Goal: Book appointment/travel/reservation

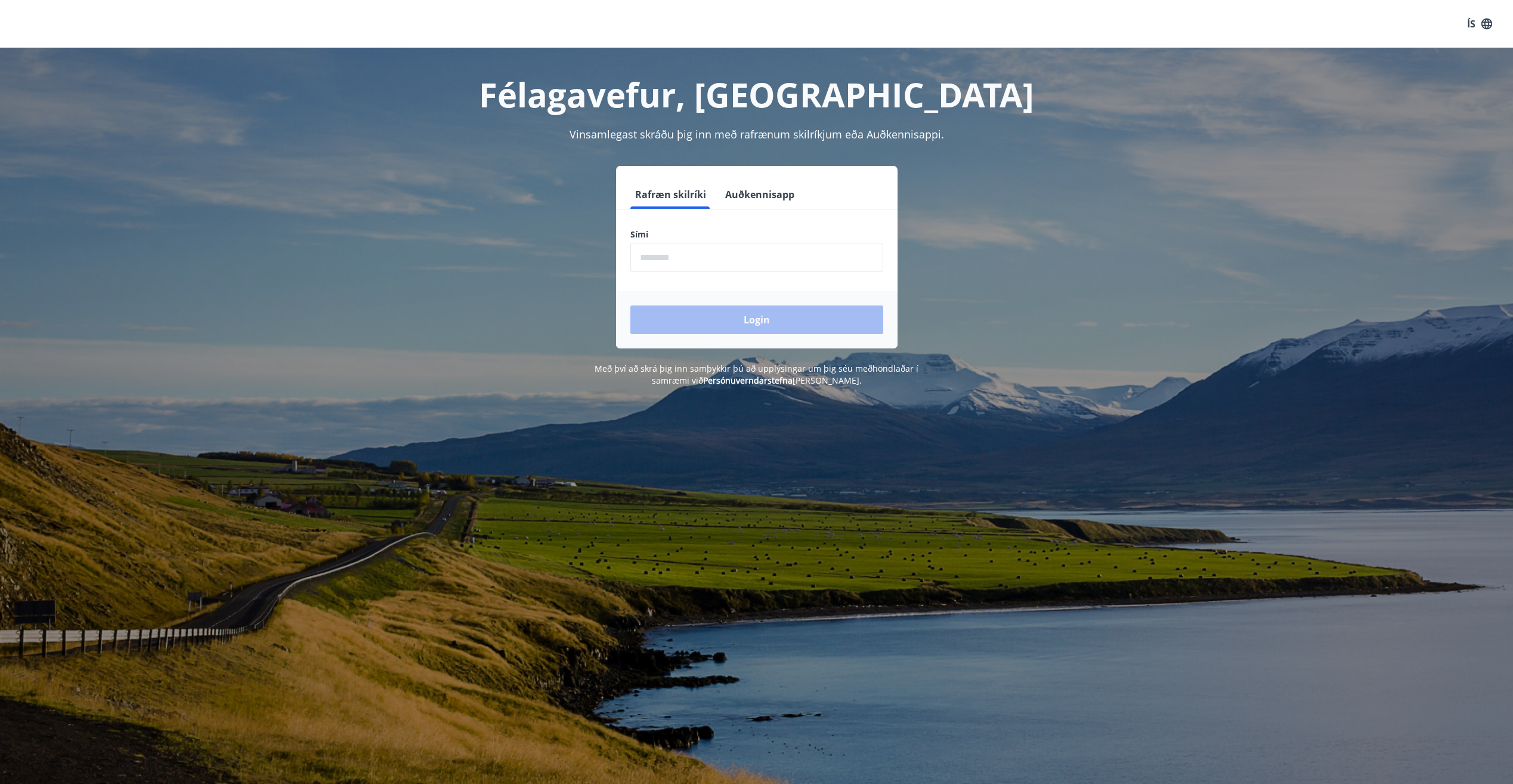
drag, startPoint x: 697, startPoint y: 252, endPoint x: 705, endPoint y: 254, distance: 8.2
click at [699, 253] on input "phone" at bounding box center [756, 258] width 253 height 30
type input "*"
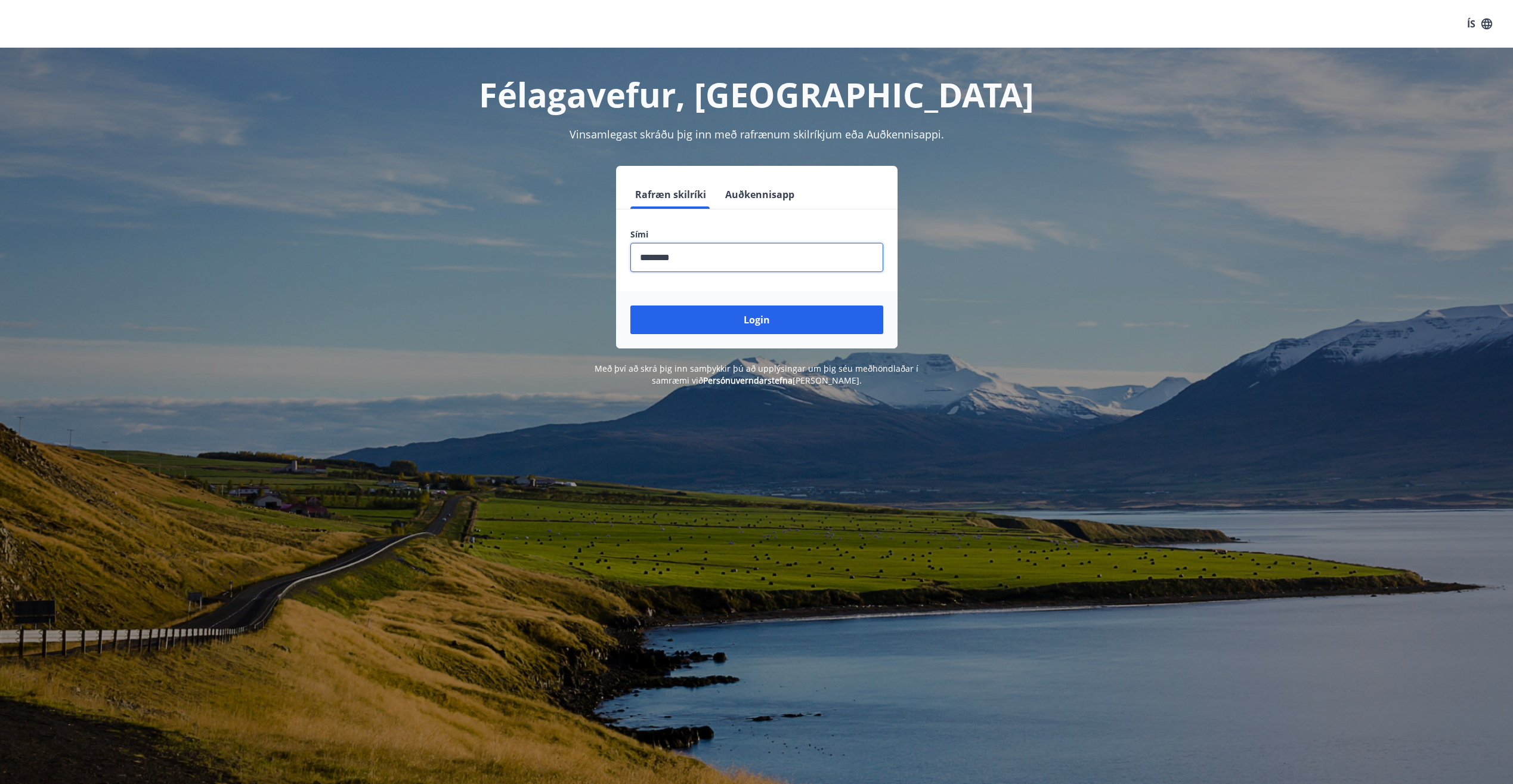
type input "********"
click at [631, 305] on button "Login" at bounding box center [756, 319] width 253 height 29
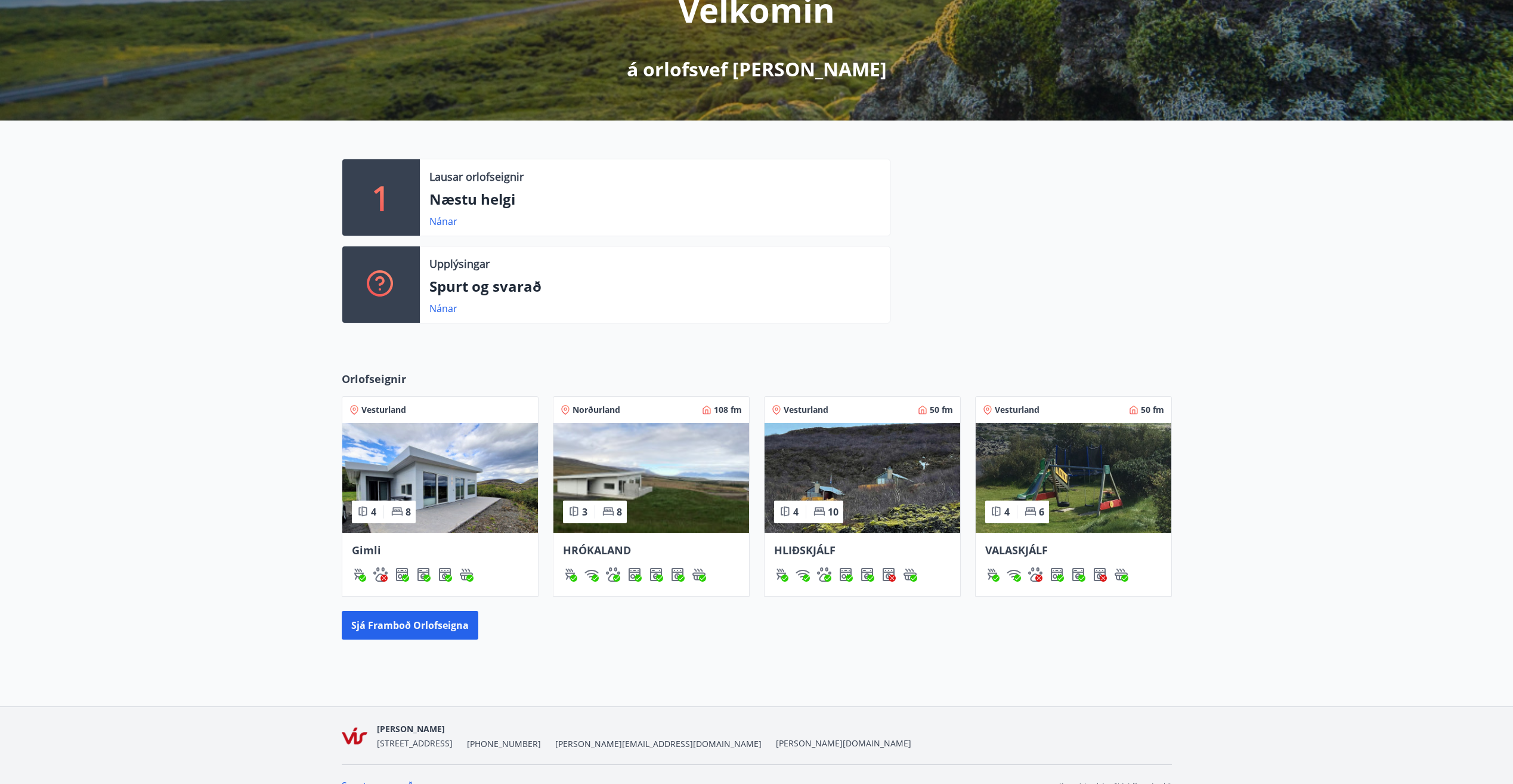
scroll to position [179, 0]
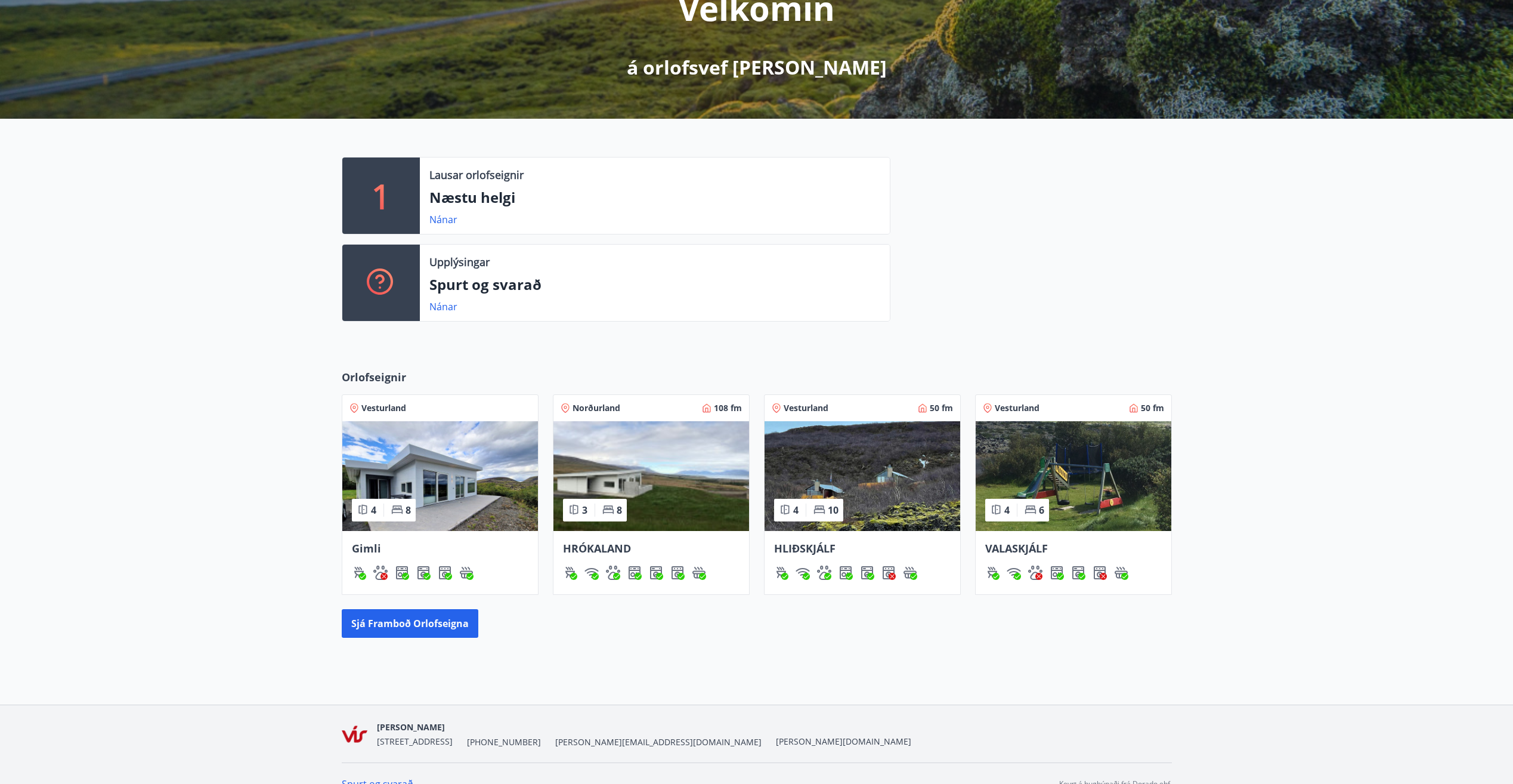
click at [658, 470] on img at bounding box center [651, 476] width 196 height 110
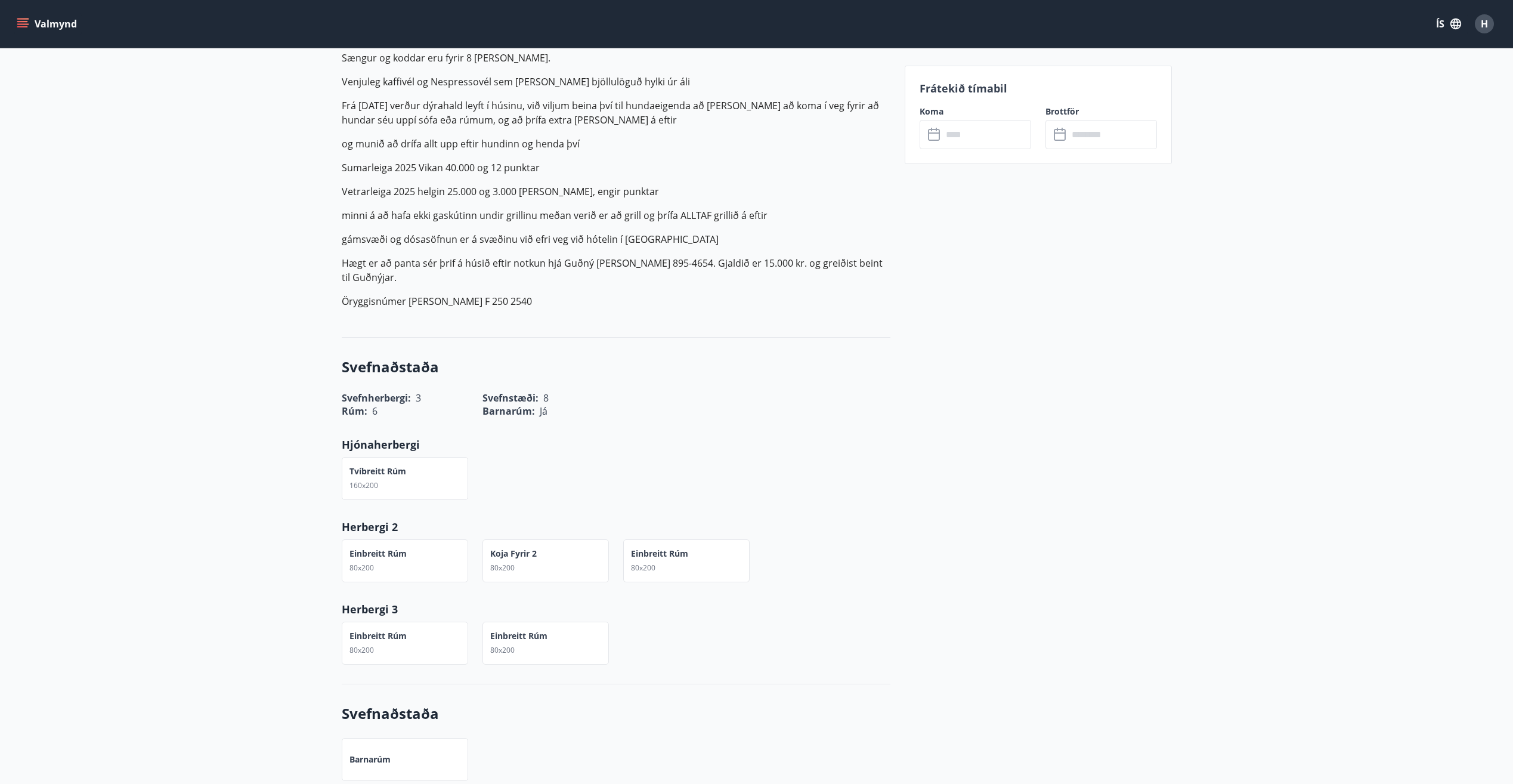
scroll to position [656, 0]
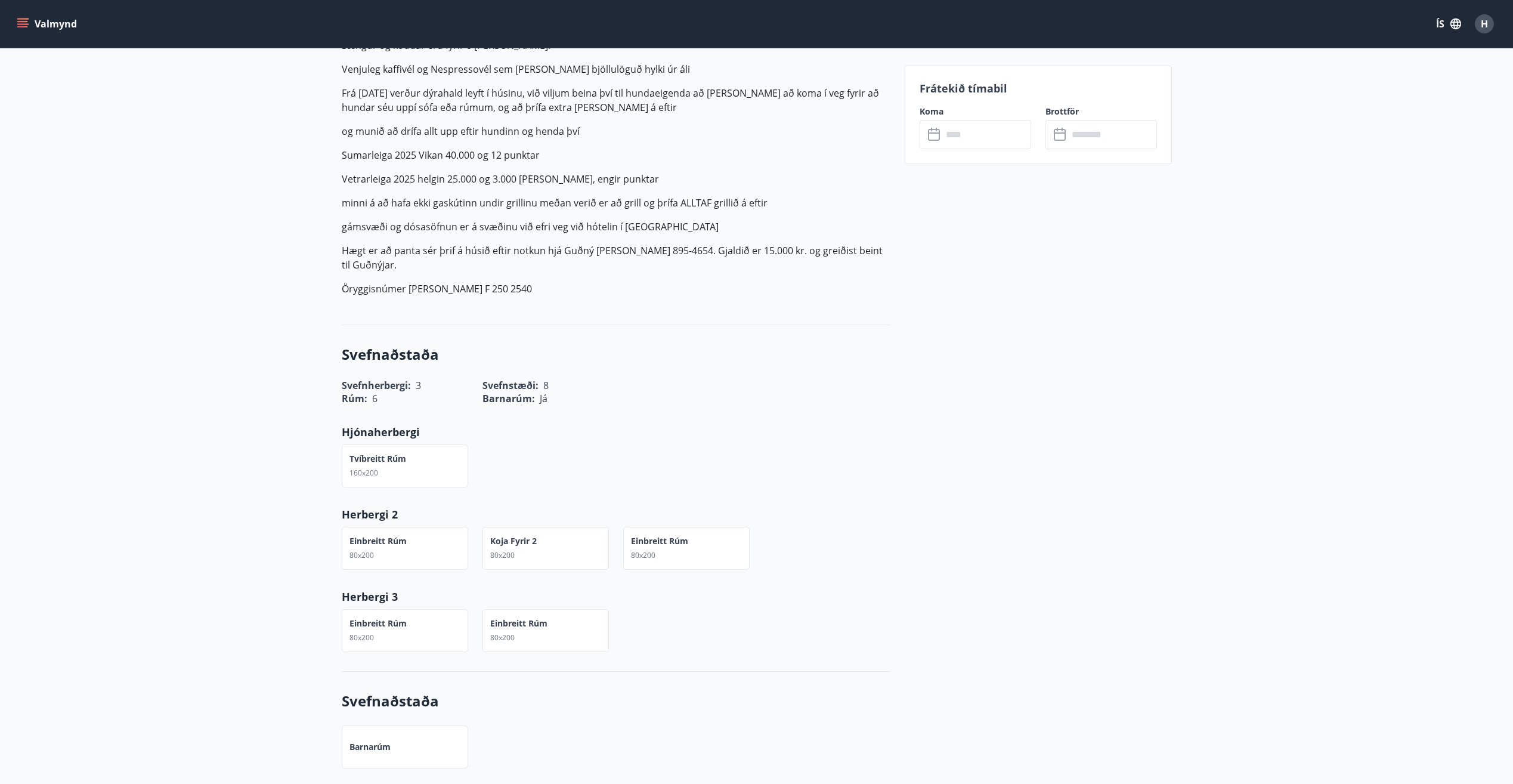
click at [964, 130] on input "text" at bounding box center [987, 135] width 89 height 30
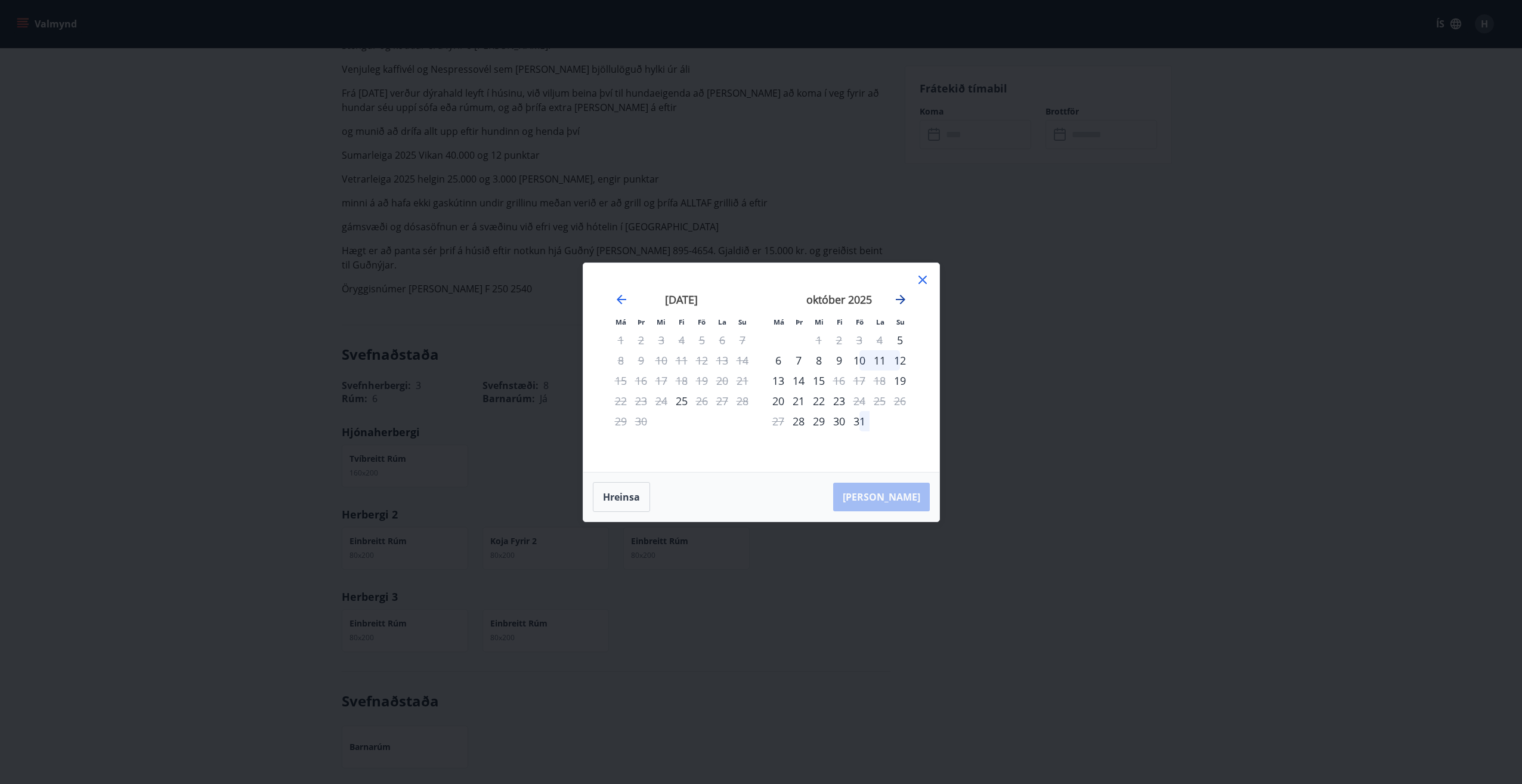
click at [896, 295] on icon "Move forward to switch to the next month." at bounding box center [900, 299] width 15 height 15
click at [902, 296] on icon "Move forward to switch to the next month." at bounding box center [900, 299] width 15 height 15
click at [619, 293] on icon "Move backward to switch to the previous month." at bounding box center [622, 299] width 15 height 15
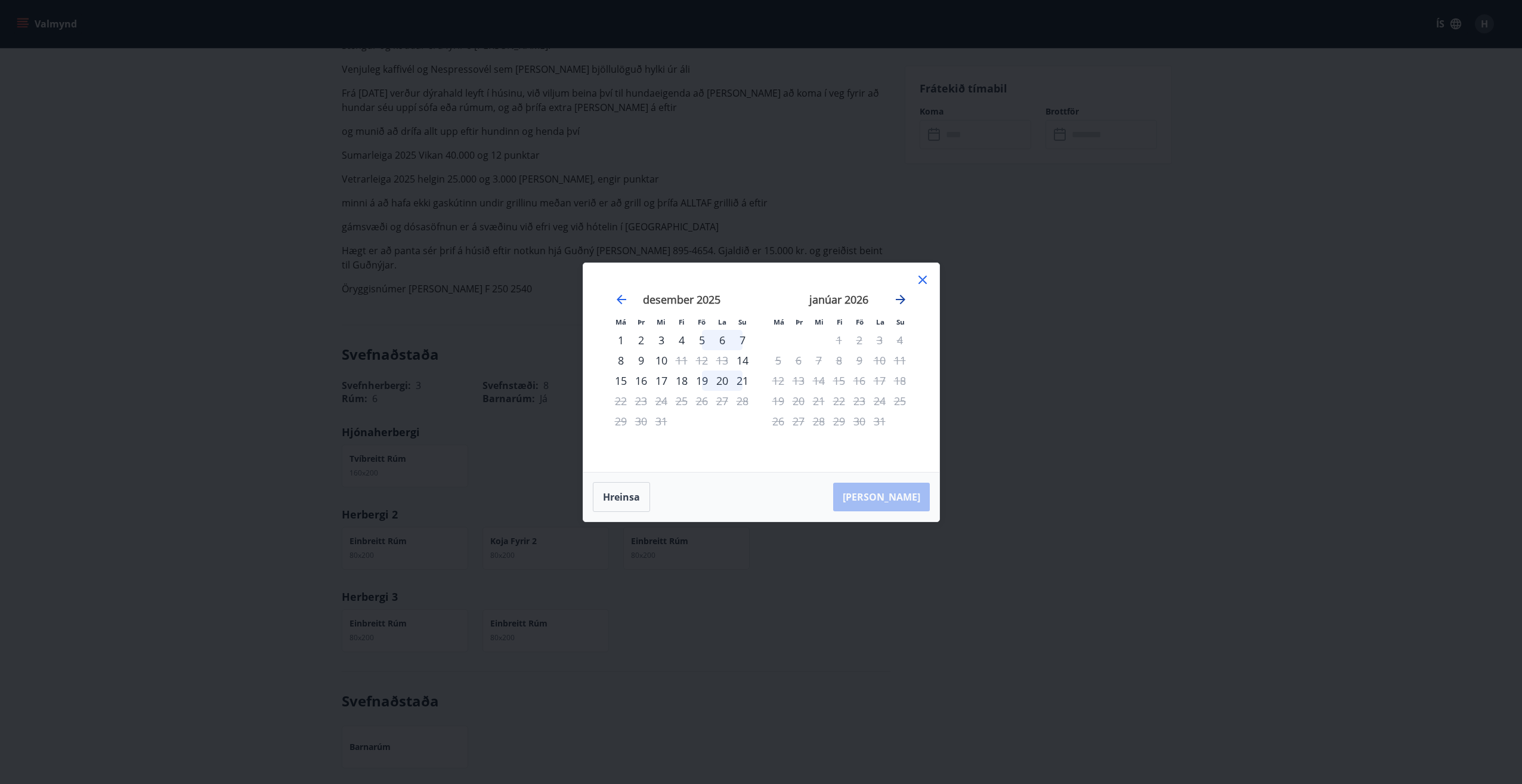
click at [898, 298] on icon "Move forward to switch to the next month." at bounding box center [900, 299] width 15 height 15
click at [618, 292] on icon "Move backward to switch to the previous month." at bounding box center [622, 299] width 15 height 15
click at [920, 278] on icon at bounding box center [923, 279] width 15 height 15
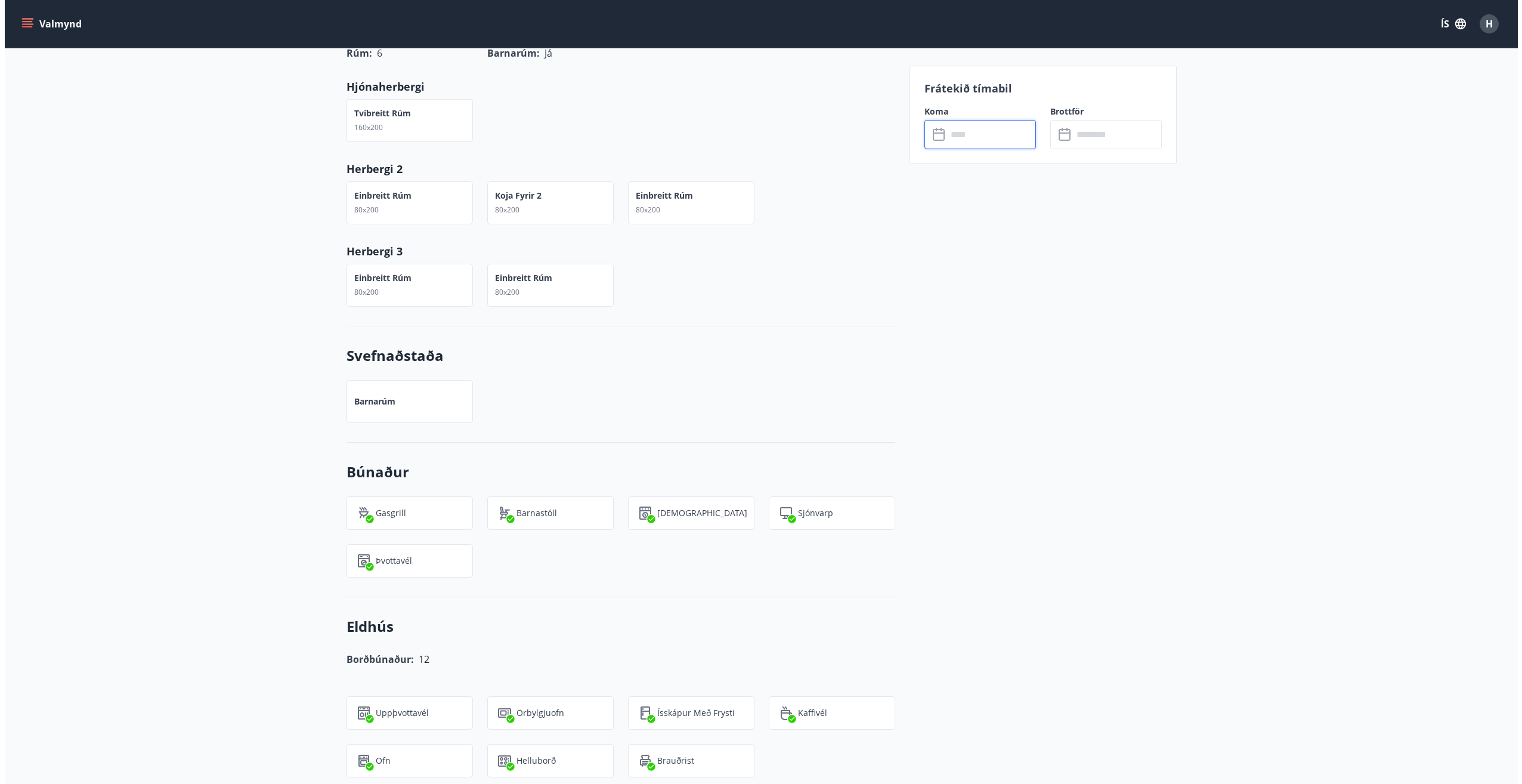
scroll to position [0, 0]
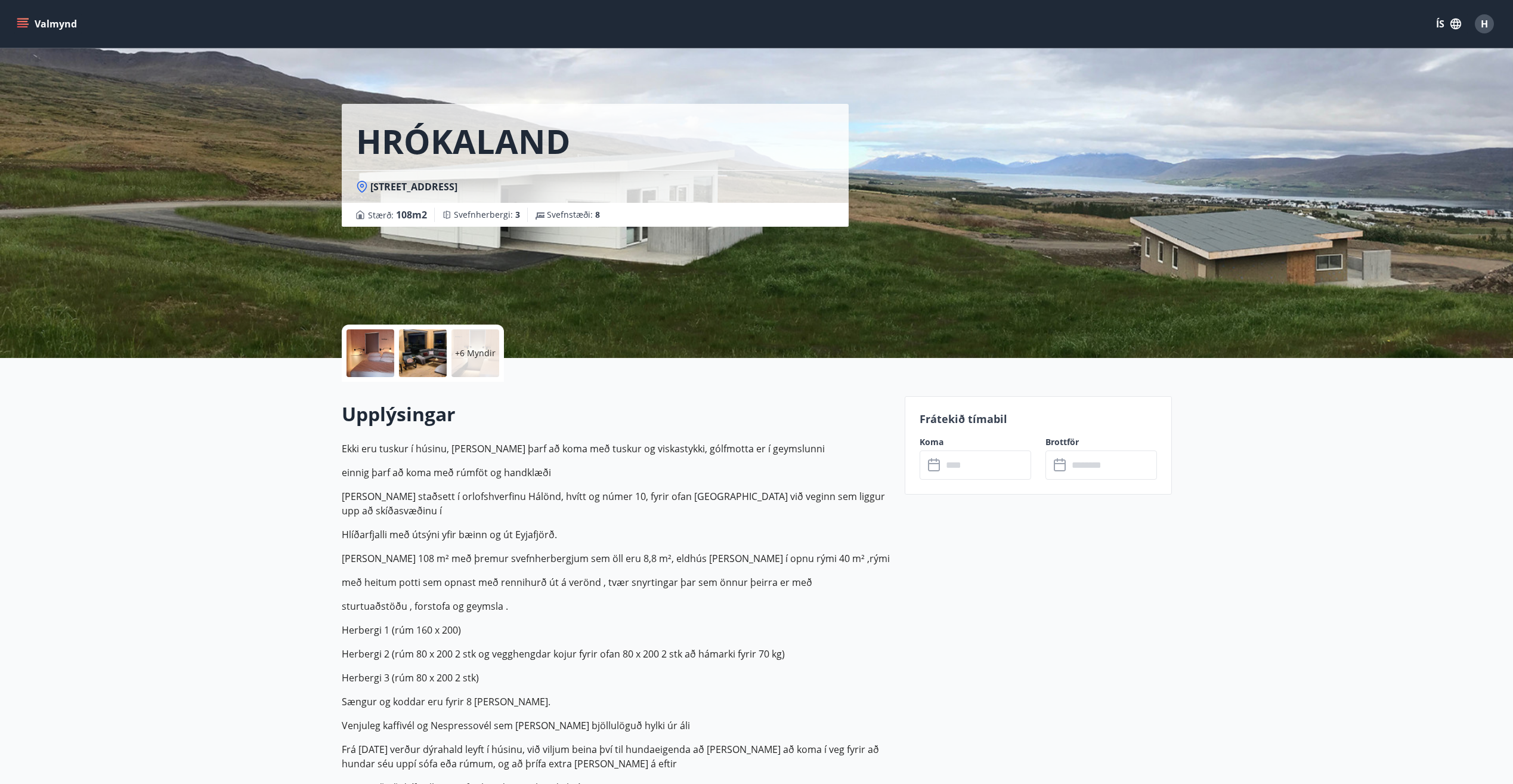
click at [483, 360] on div "+6 Myndir" at bounding box center [475, 353] width 48 height 48
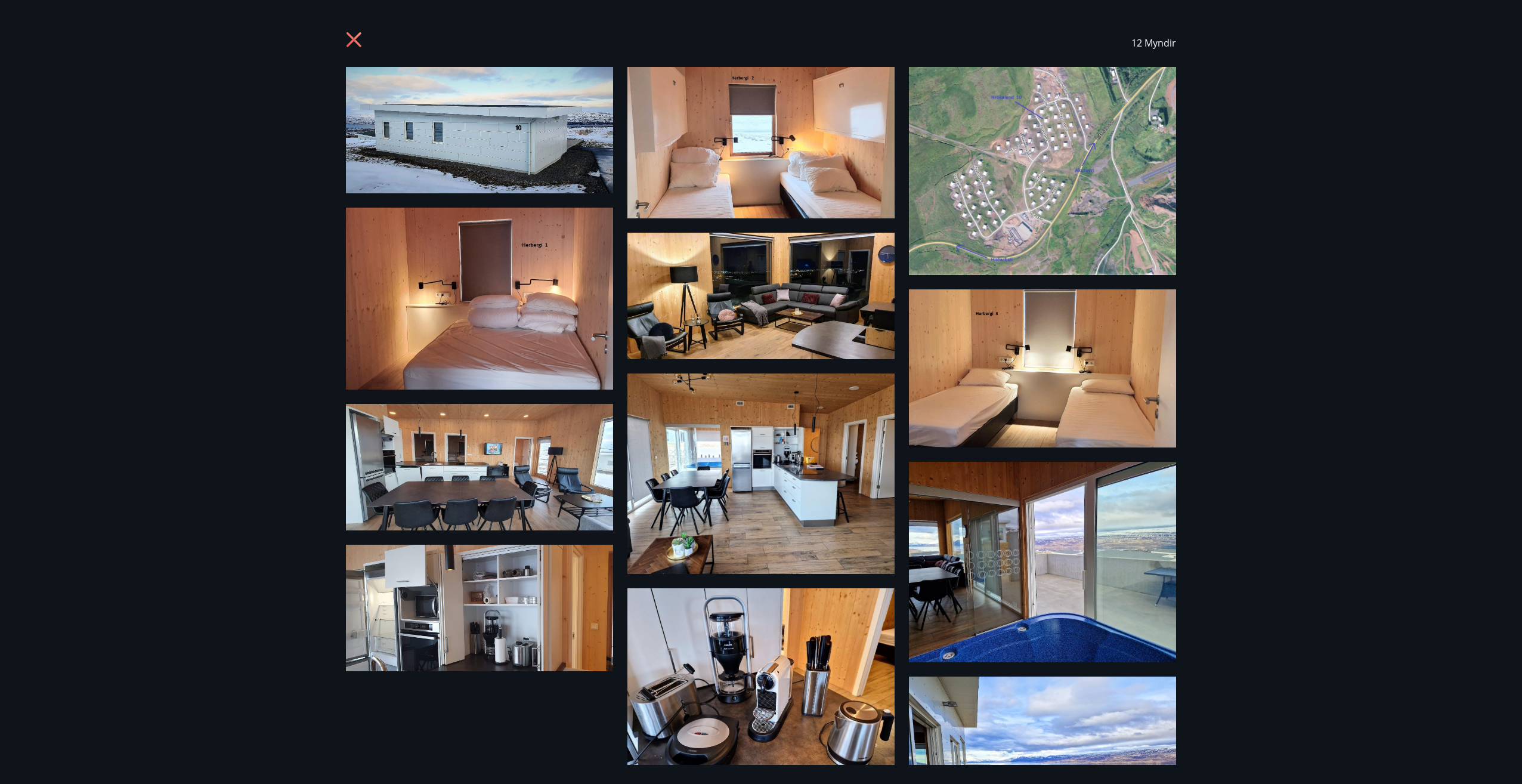
click at [356, 35] on icon at bounding box center [355, 40] width 19 height 19
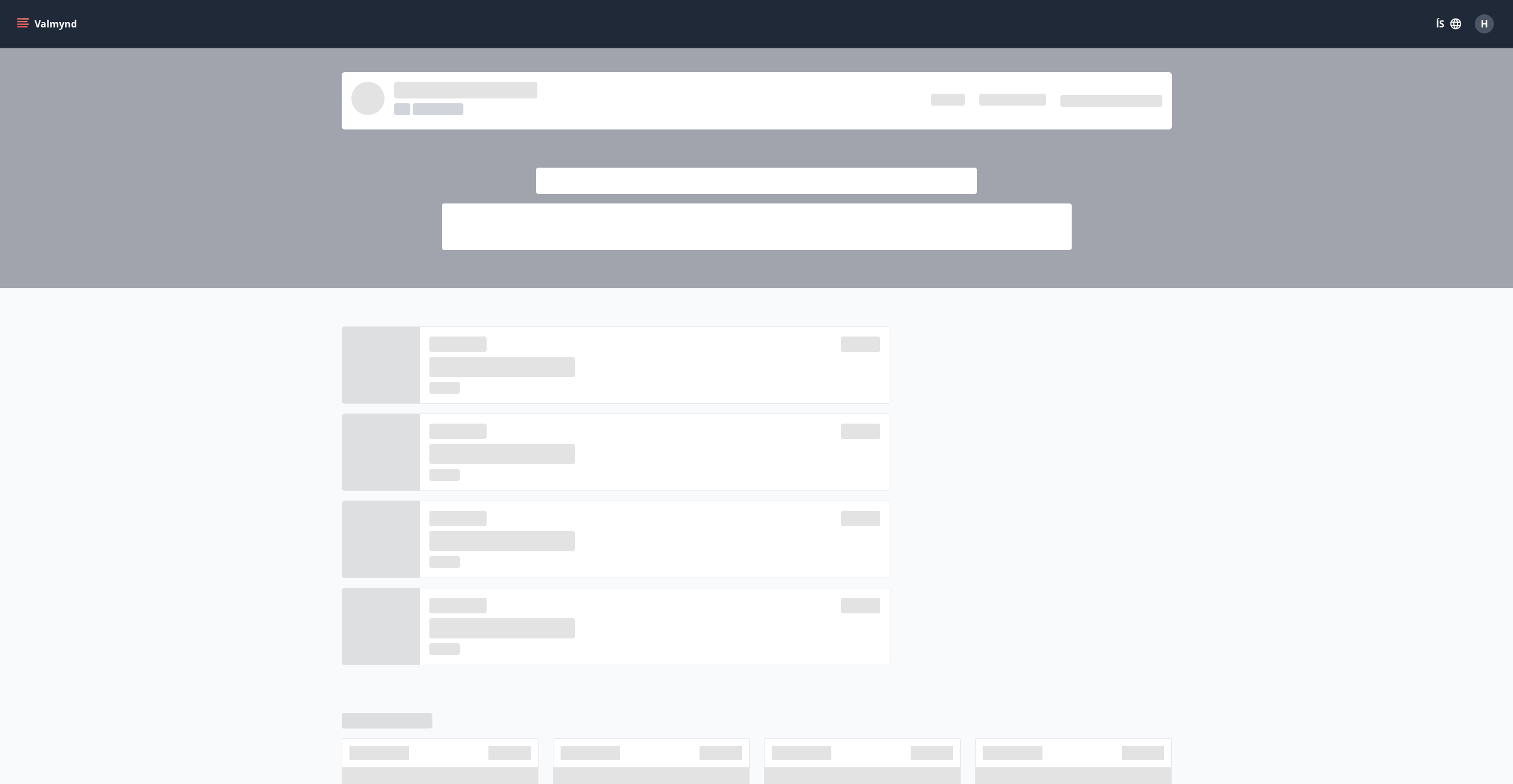
scroll to position [179, 0]
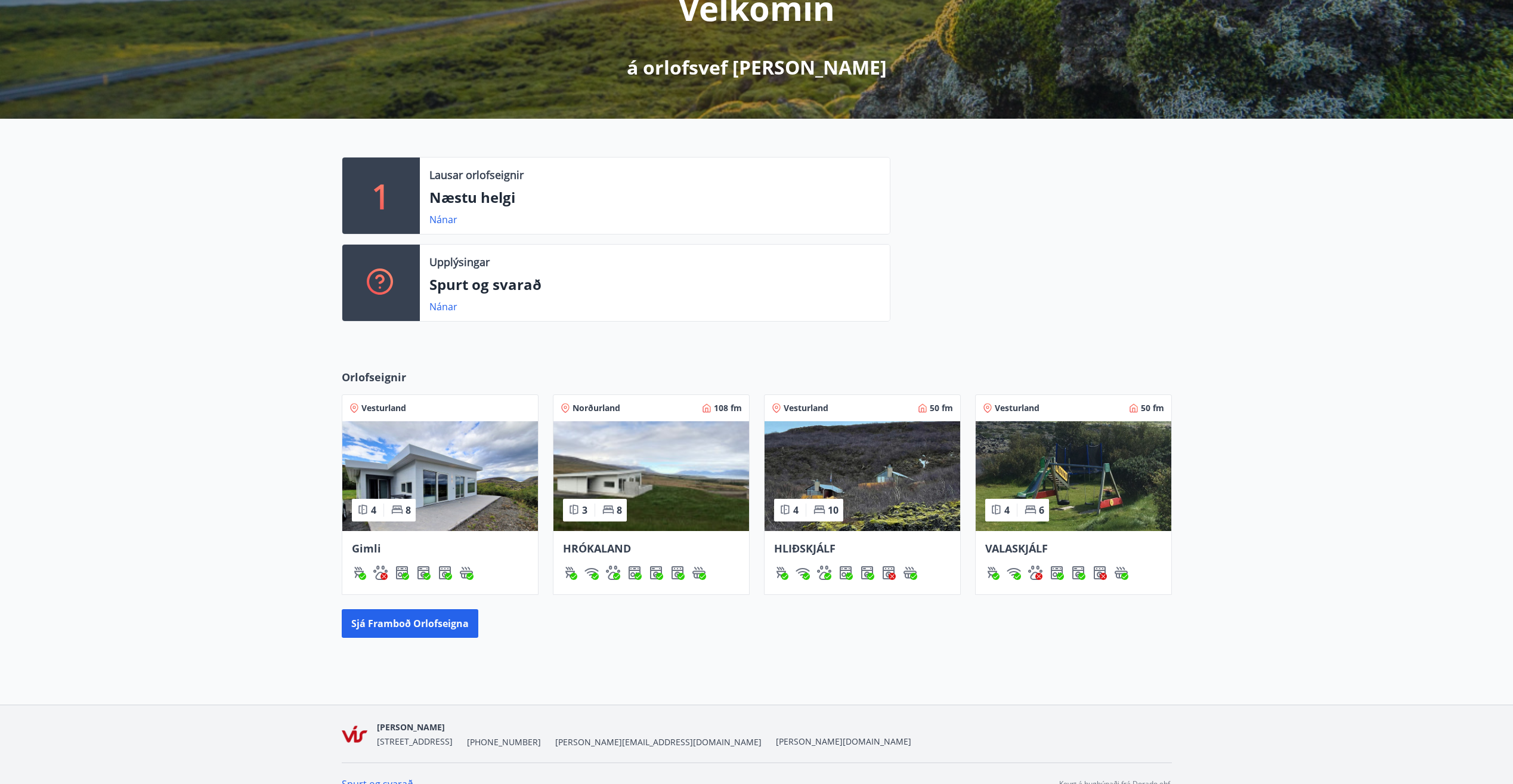
click at [434, 484] on img at bounding box center [440, 476] width 196 height 110
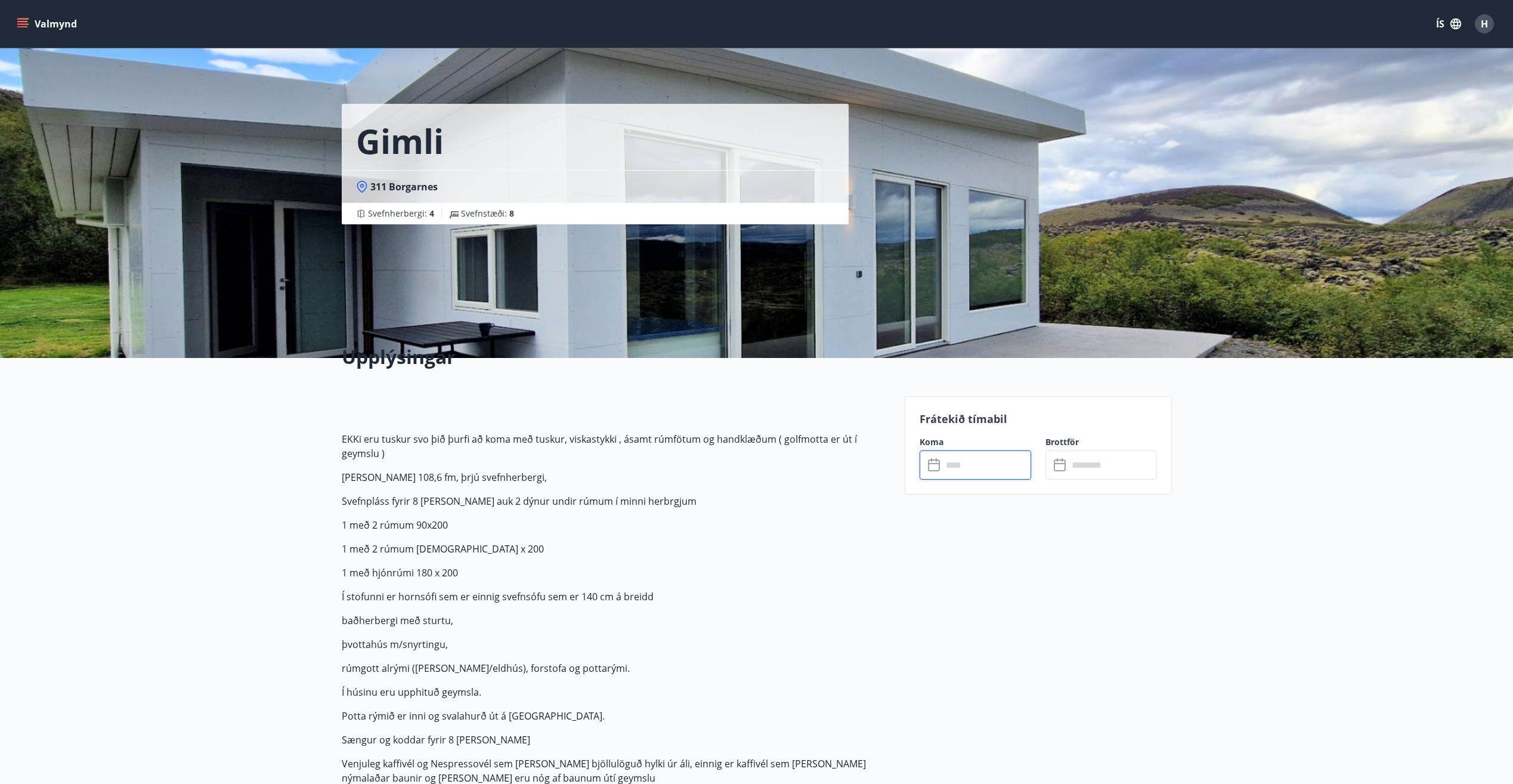
click at [996, 455] on input "text" at bounding box center [987, 465] width 89 height 30
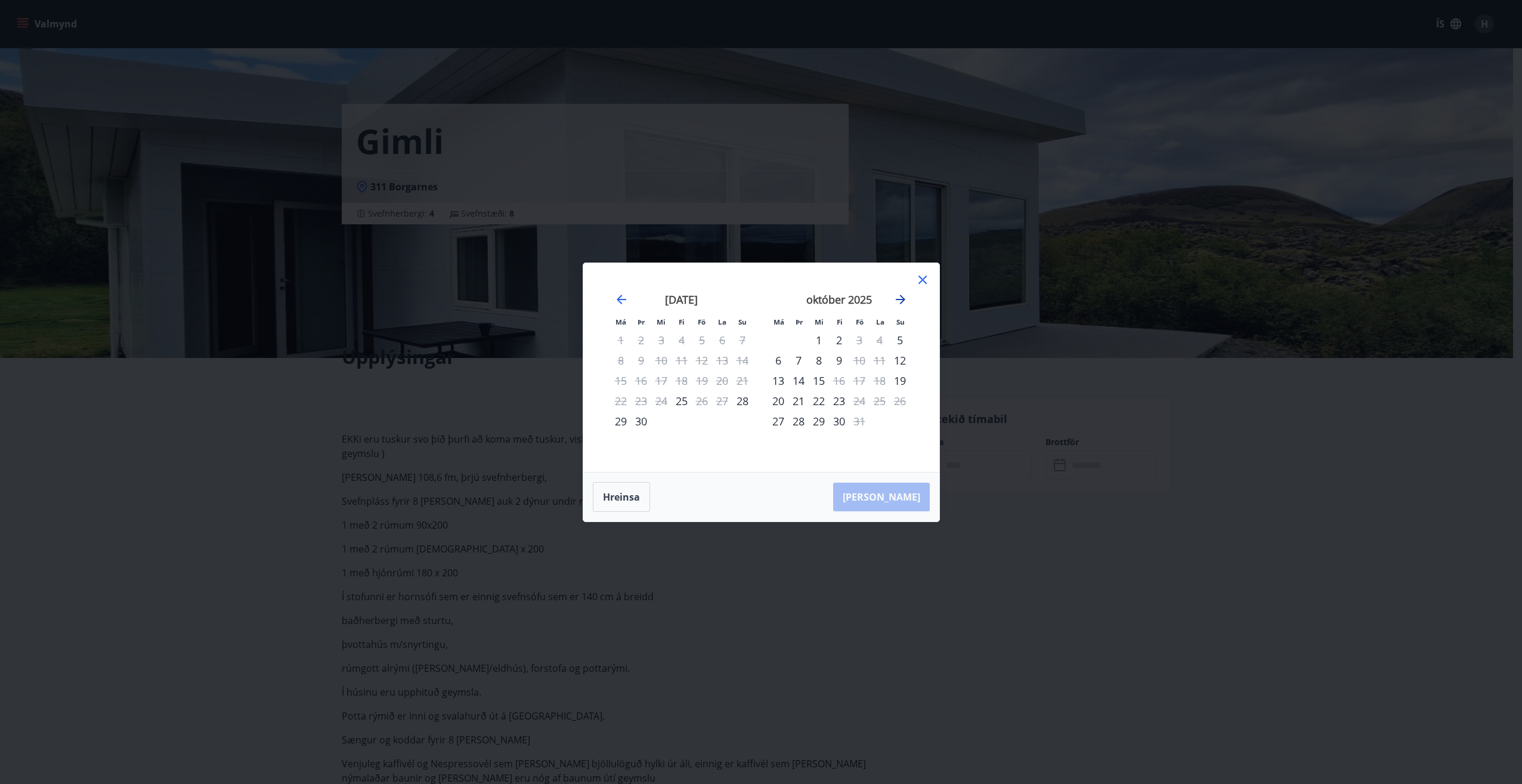
click at [901, 300] on icon "Move forward to switch to the next month." at bounding box center [900, 299] width 15 height 15
click at [927, 276] on icon at bounding box center [923, 279] width 15 height 15
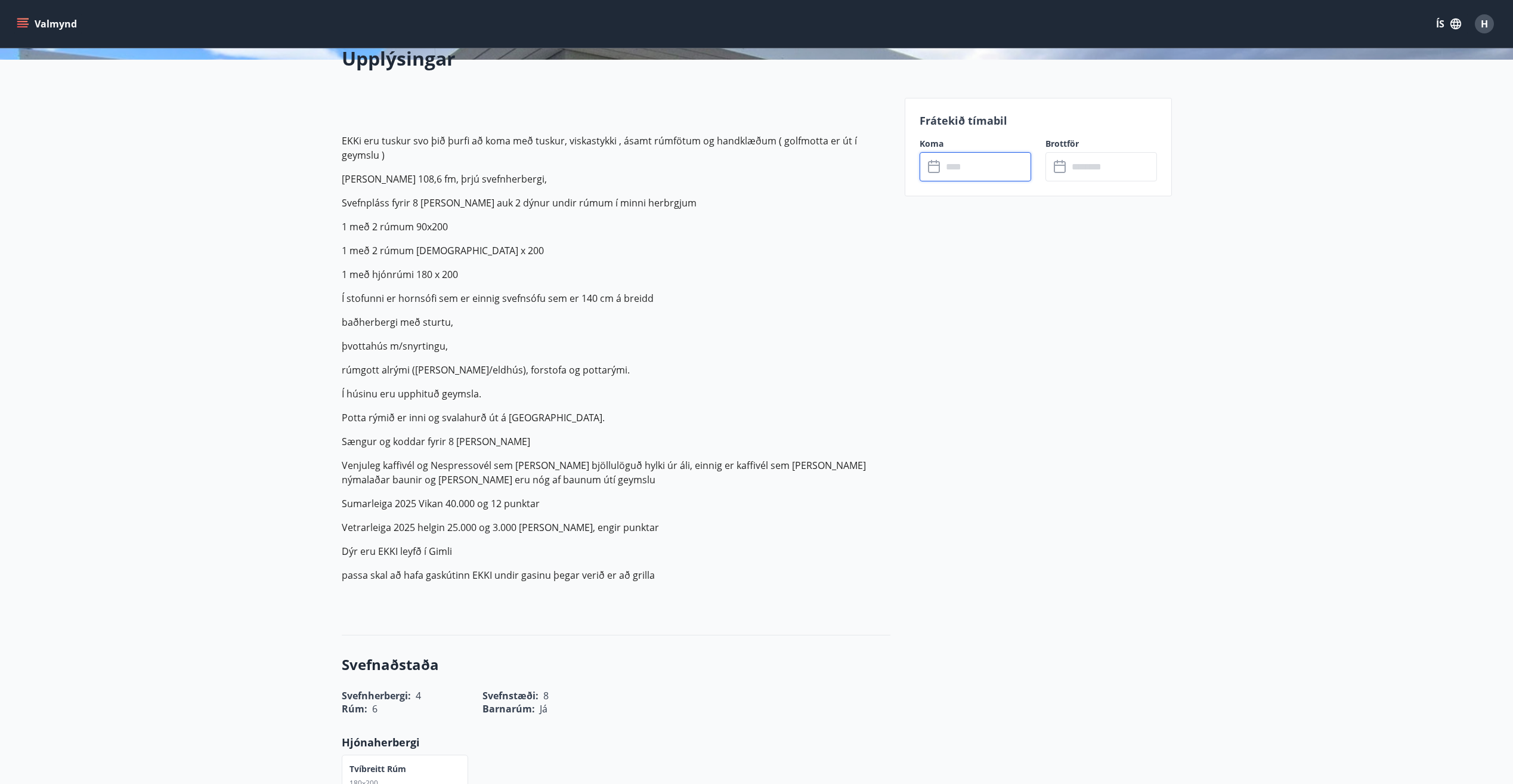
scroll to position [239, 0]
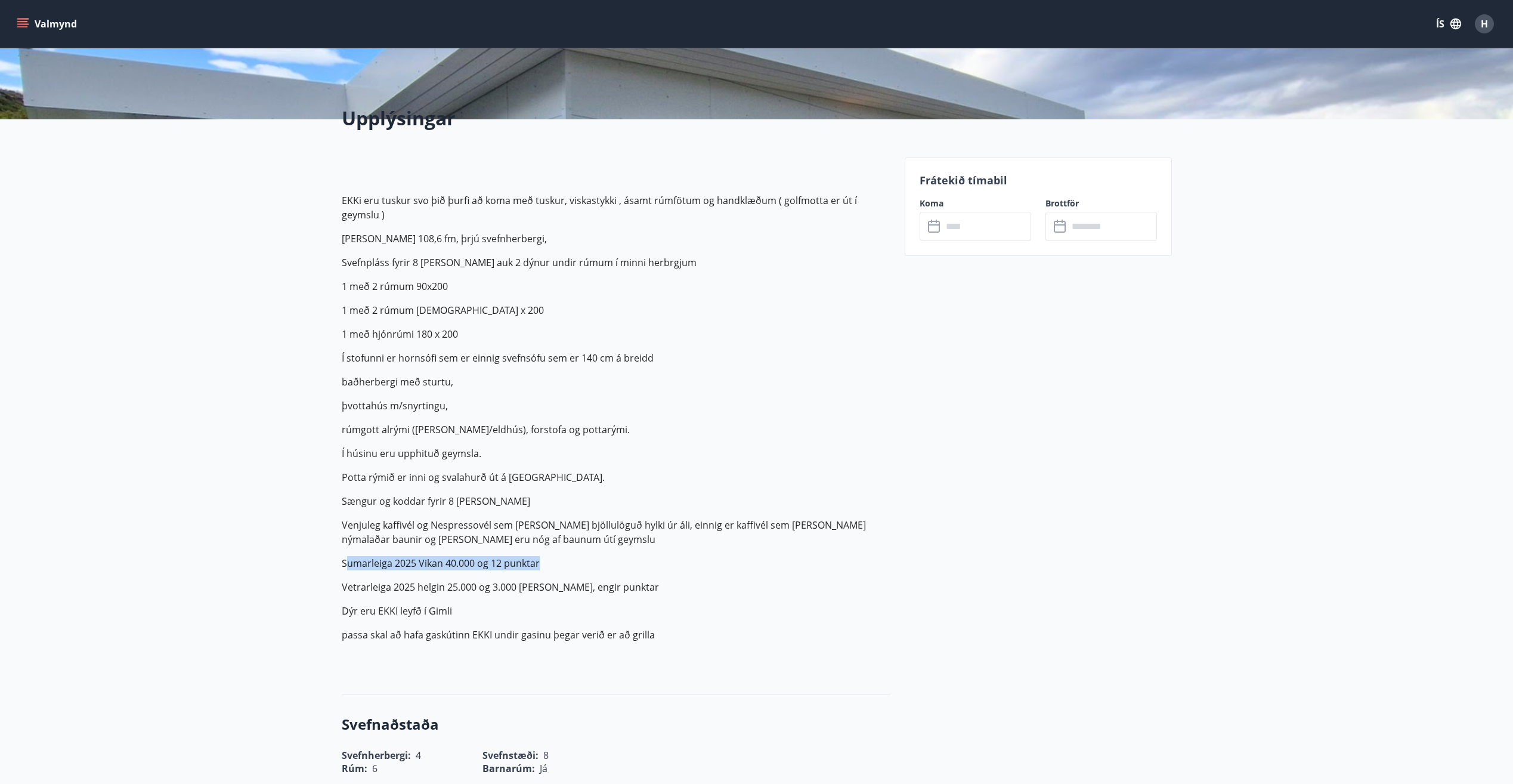
drag, startPoint x: 346, startPoint y: 568, endPoint x: 574, endPoint y: 562, distance: 228.1
click at [574, 562] on p "Sumarleiga 2025 Vikan 40.000 og 12 punktar" at bounding box center [616, 563] width 549 height 15
drag, startPoint x: 574, startPoint y: 562, endPoint x: 647, endPoint y: 558, distance: 73.1
click at [647, 558] on p "Sumarleiga 2025 Vikan 40.000 og 12 punktar" at bounding box center [616, 563] width 549 height 15
drag, startPoint x: 338, startPoint y: 588, endPoint x: 758, endPoint y: 588, distance: 420.0
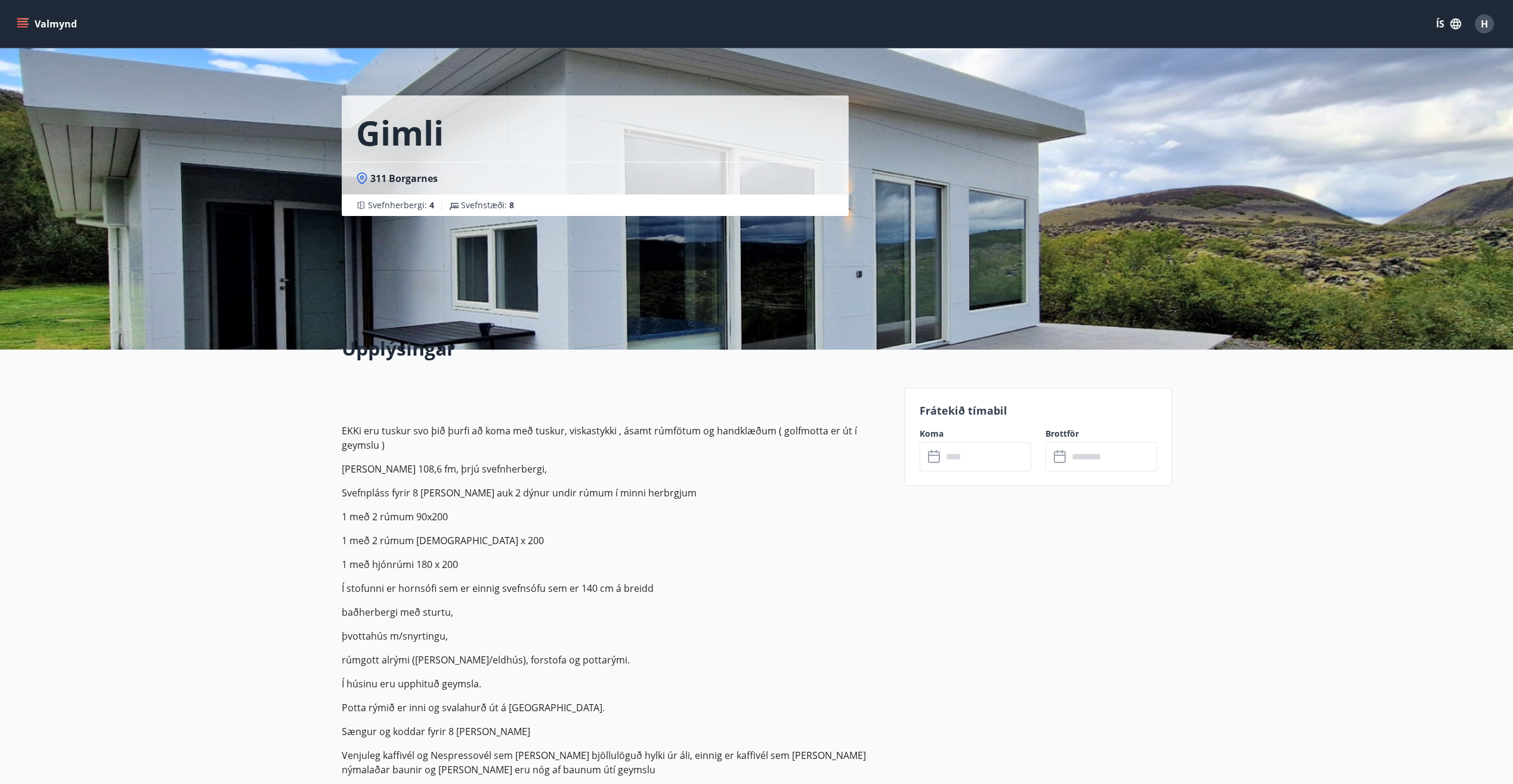
scroll to position [0, 0]
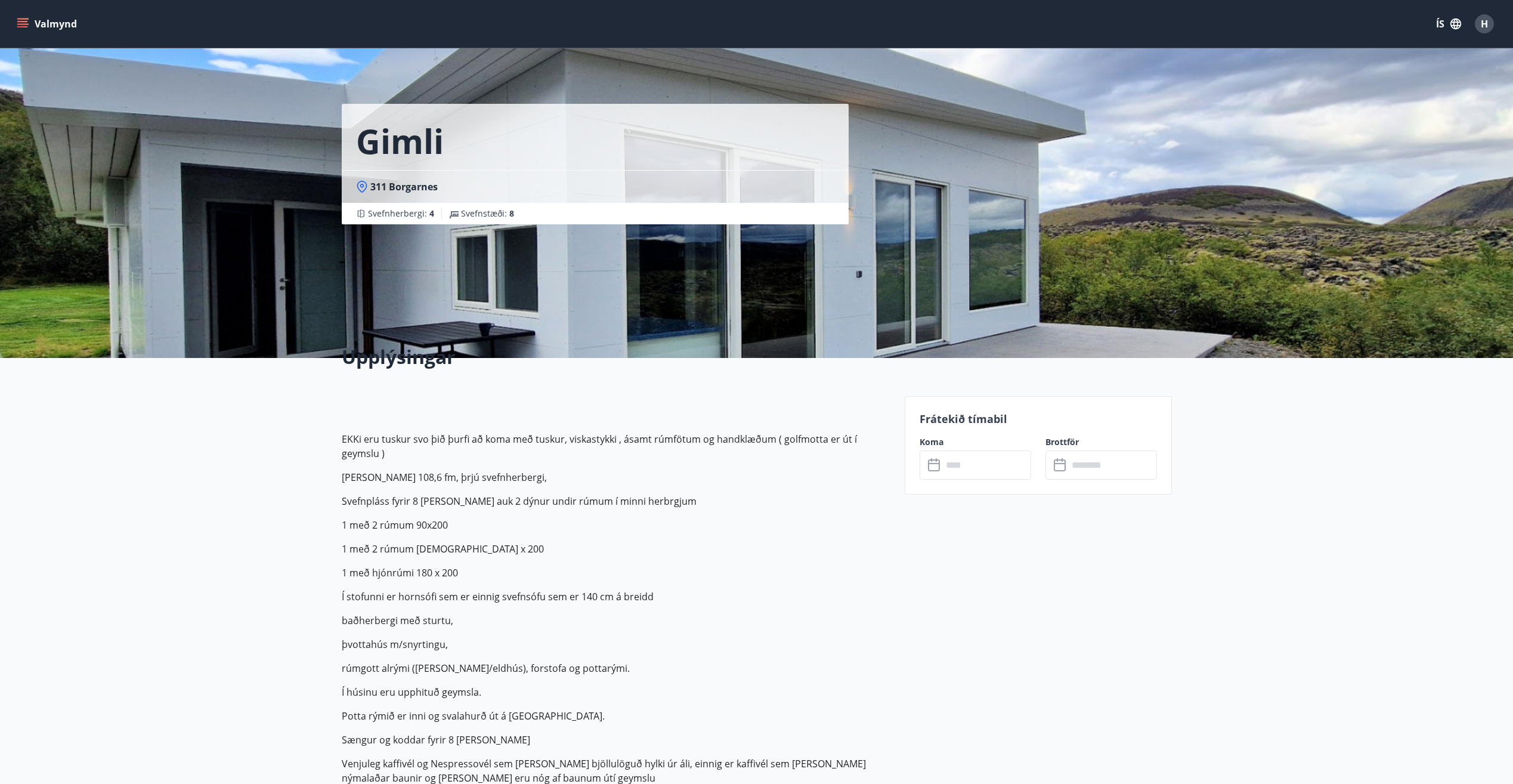
scroll to position [179, 0]
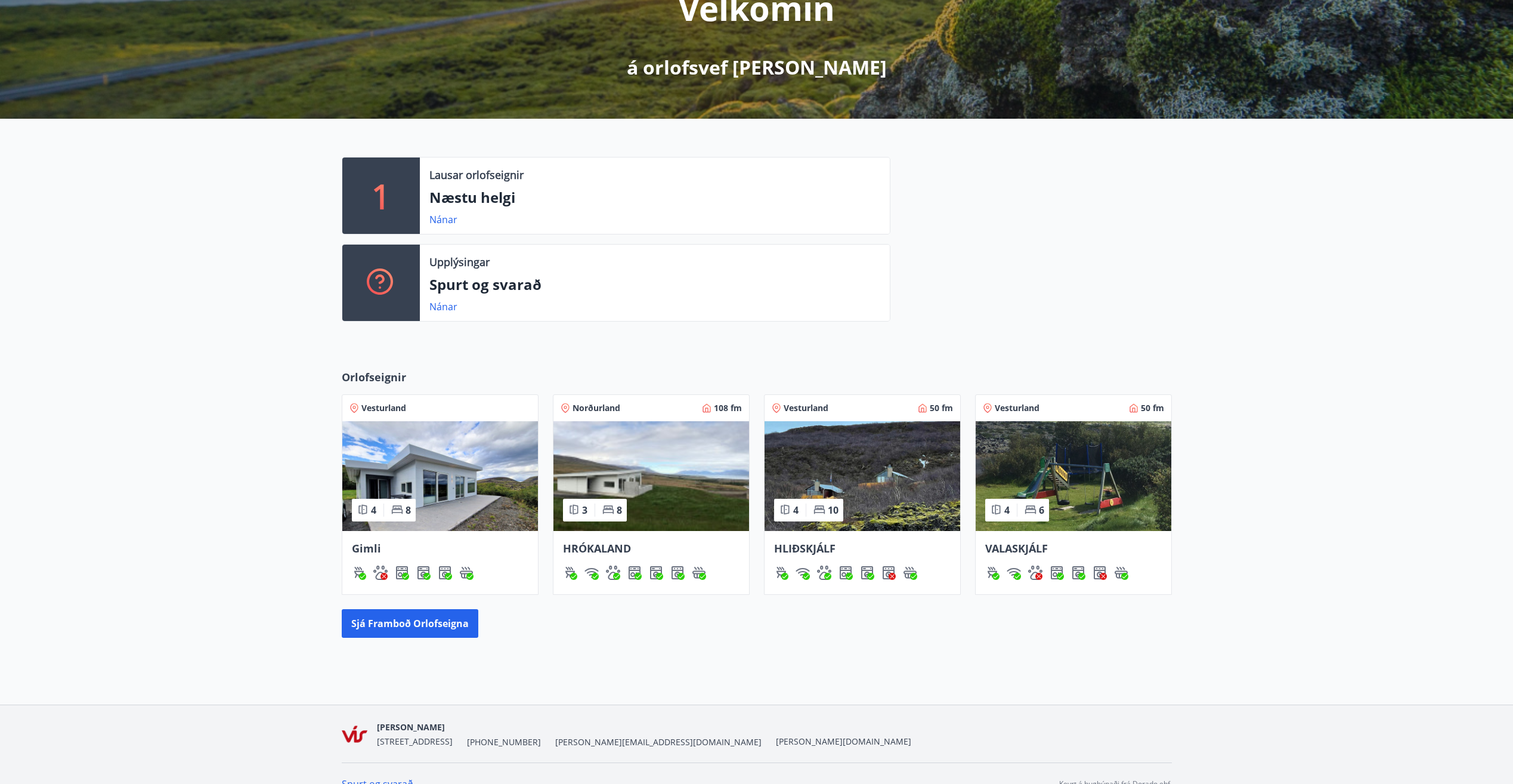
click at [481, 463] on img at bounding box center [440, 476] width 196 height 110
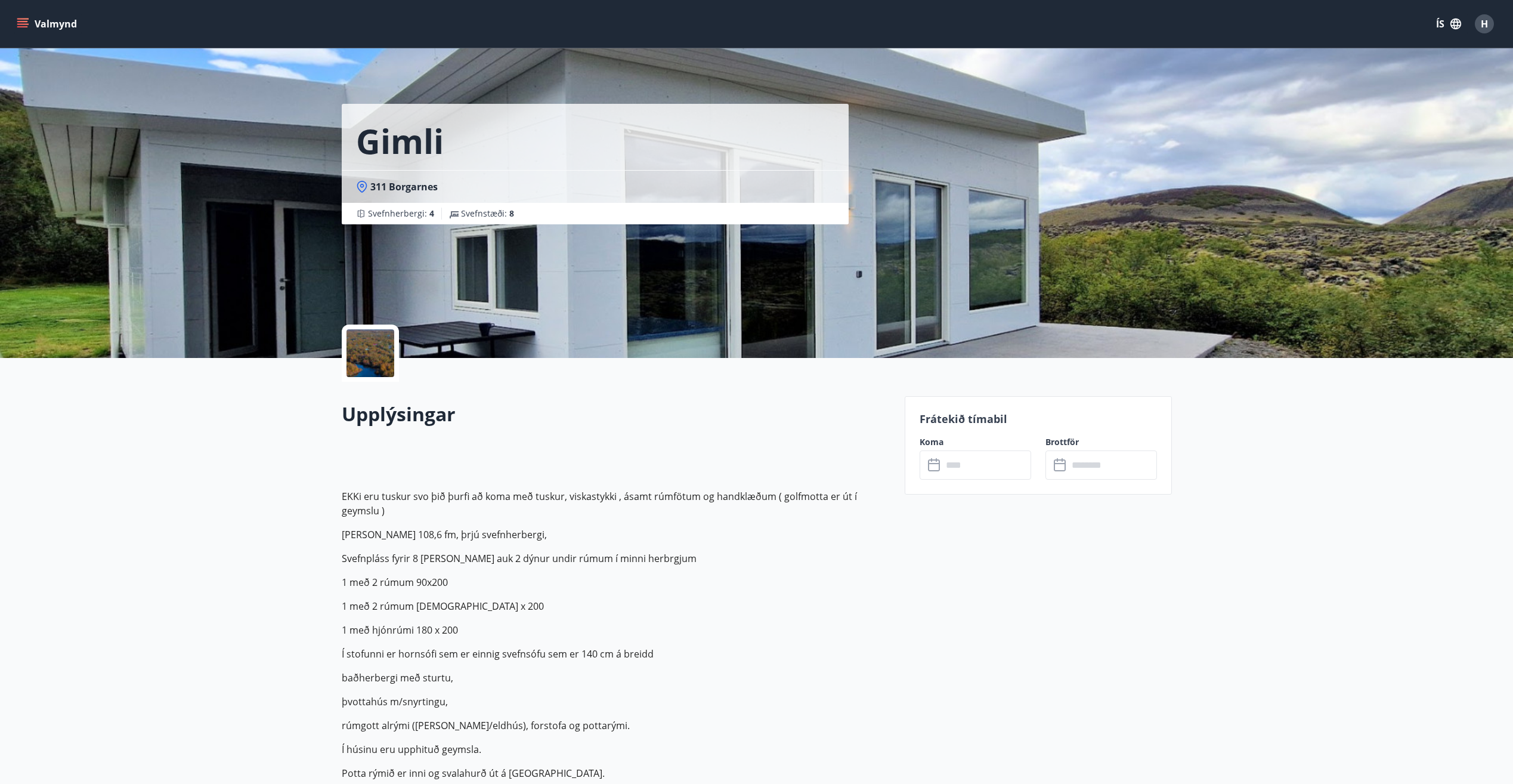
click at [1000, 467] on input "text" at bounding box center [987, 465] width 89 height 30
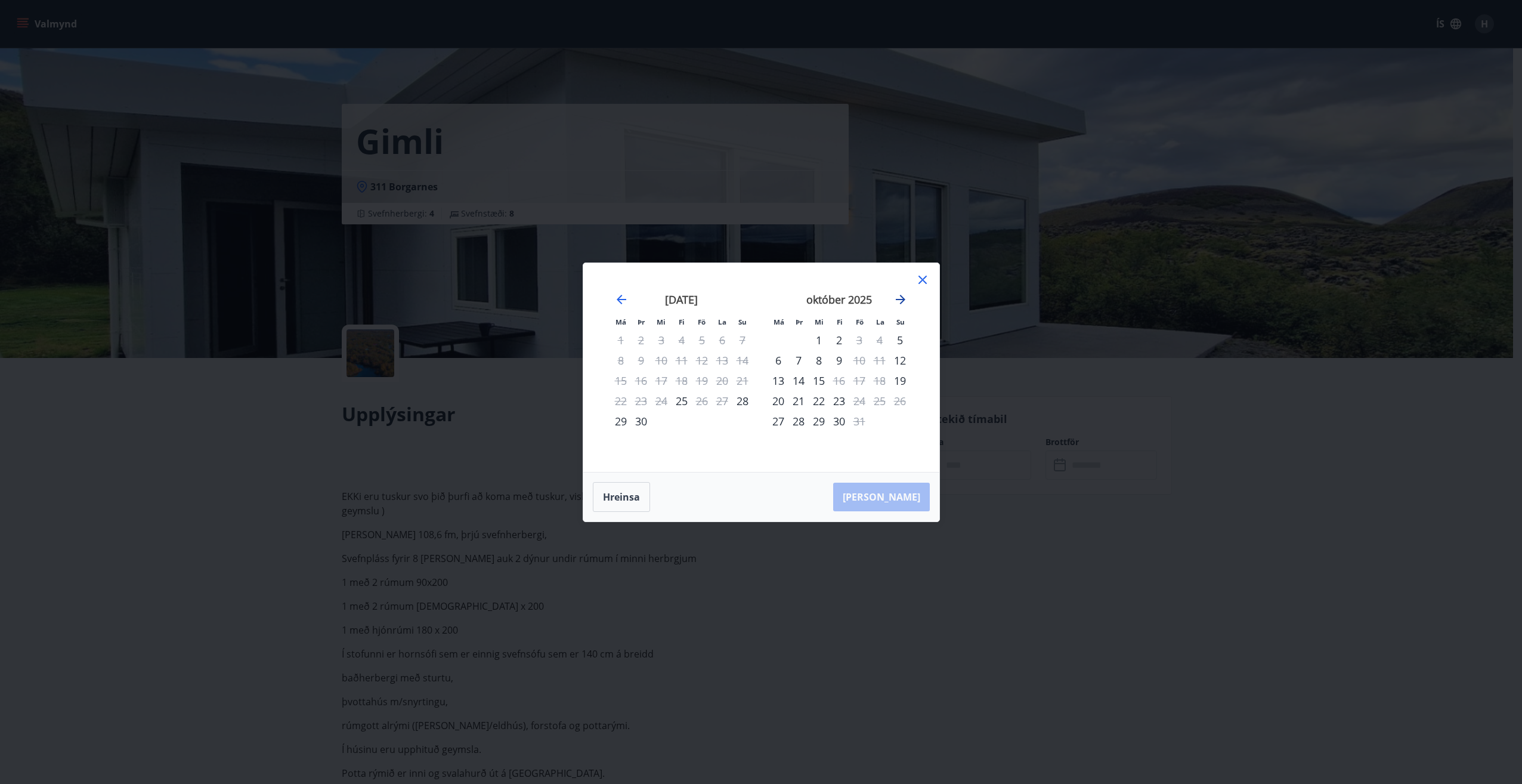
click at [898, 299] on icon "Move forward to switch to the next month." at bounding box center [901, 300] width 10 height 10
click at [925, 288] on div at bounding box center [923, 281] width 15 height 18
click at [924, 283] on icon at bounding box center [923, 279] width 15 height 15
